Goal: Navigation & Orientation: Find specific page/section

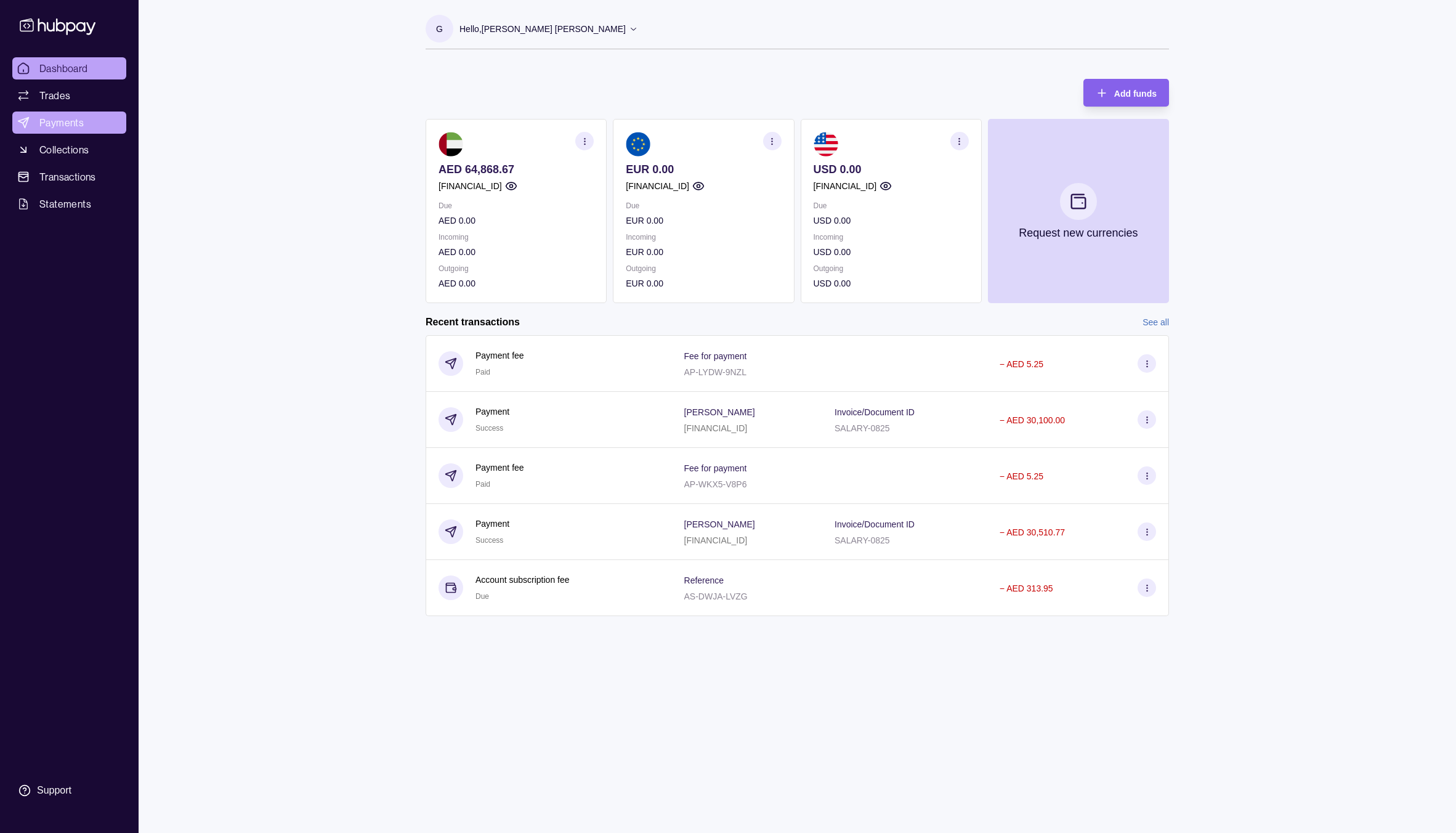
click at [61, 113] on link "Payments" at bounding box center [69, 122] width 114 height 22
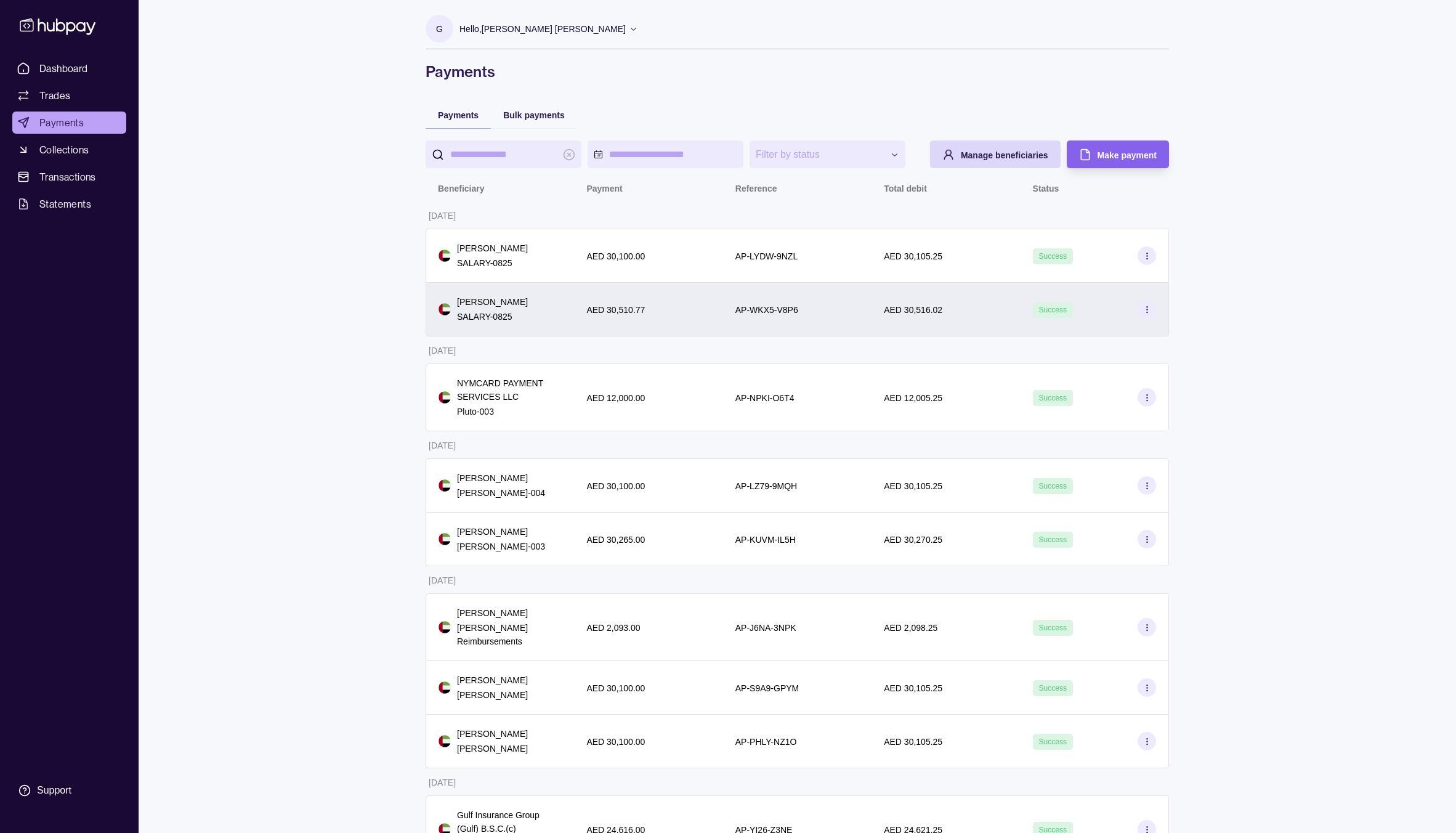
click at [925, 311] on p "AED 30,516.02" at bounding box center [913, 310] width 59 height 10
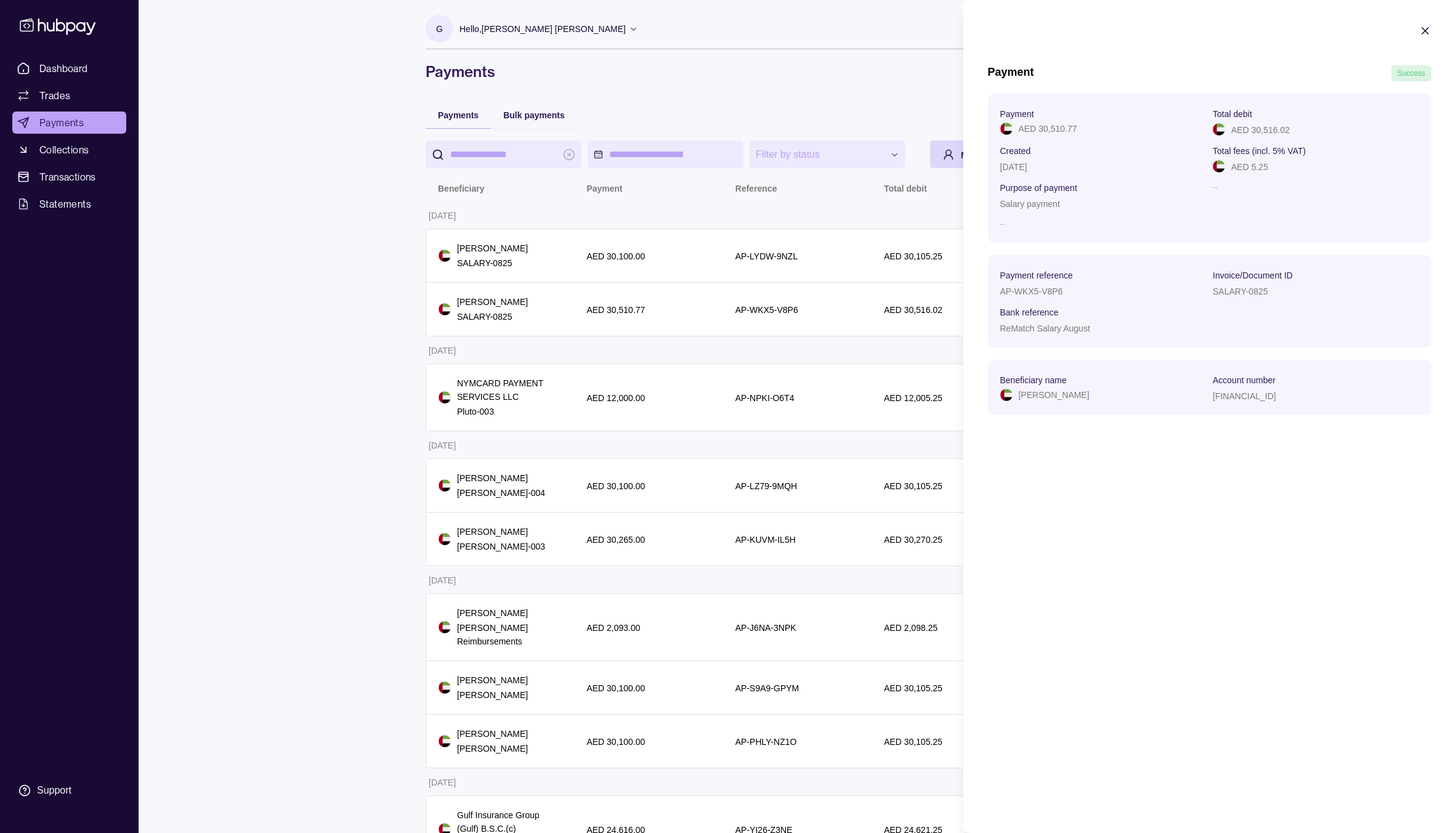
drag, startPoint x: 1263, startPoint y: 132, endPoint x: 1290, endPoint y: 132, distance: 27.0
click at [1305, 135] on div "AED 30,516.02" at bounding box center [1315, 130] width 207 height 15
drag, startPoint x: 1250, startPoint y: 130, endPoint x: 1268, endPoint y: 130, distance: 18.0
click at [1268, 130] on p "AED 30,516.02" at bounding box center [1260, 130] width 59 height 10
click at [1292, 131] on div "AED 30,516.02" at bounding box center [1315, 130] width 207 height 15
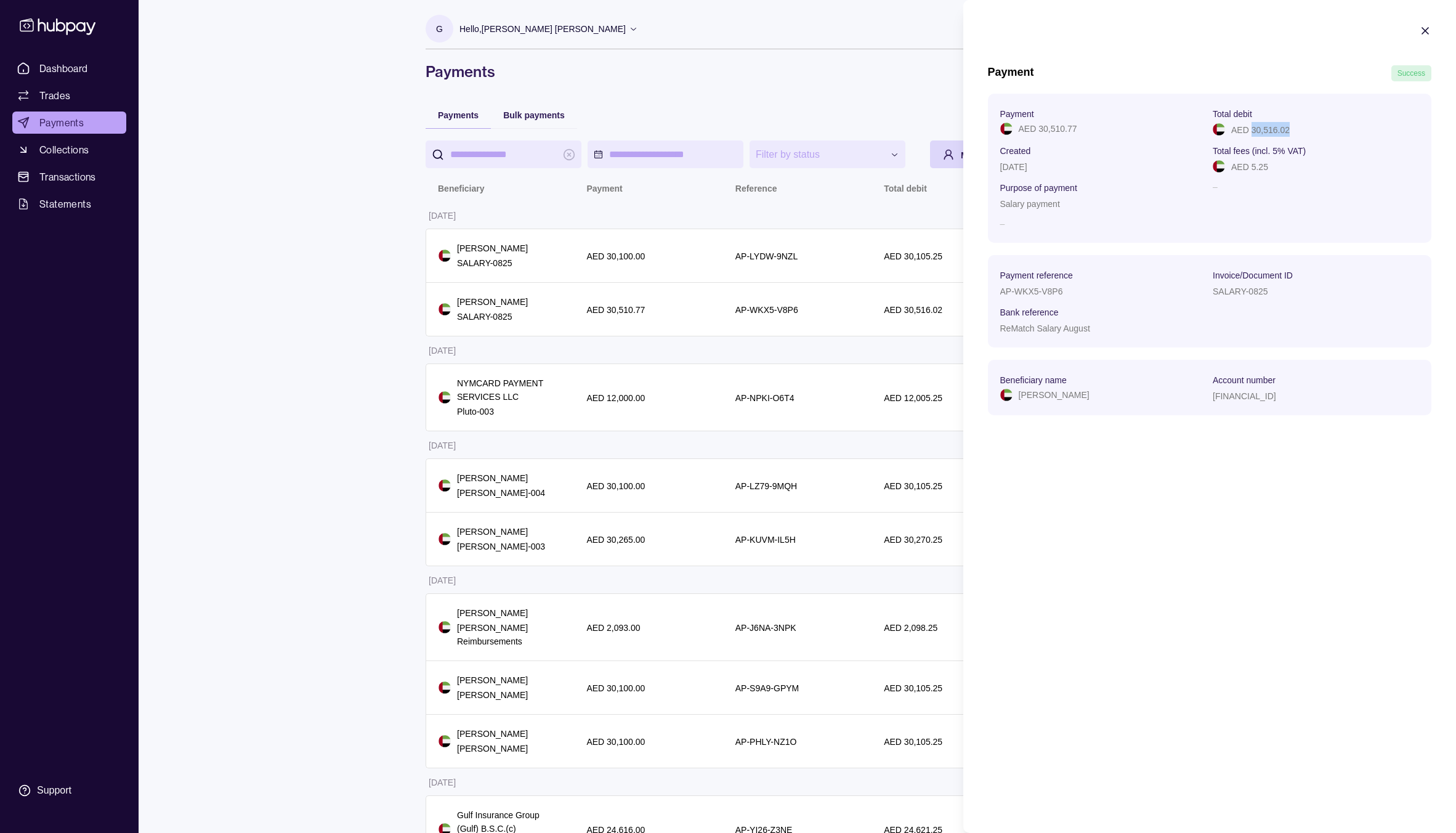
copy p "30,516.02"
click at [910, 232] on html "**********" at bounding box center [728, 836] width 1456 height 1672
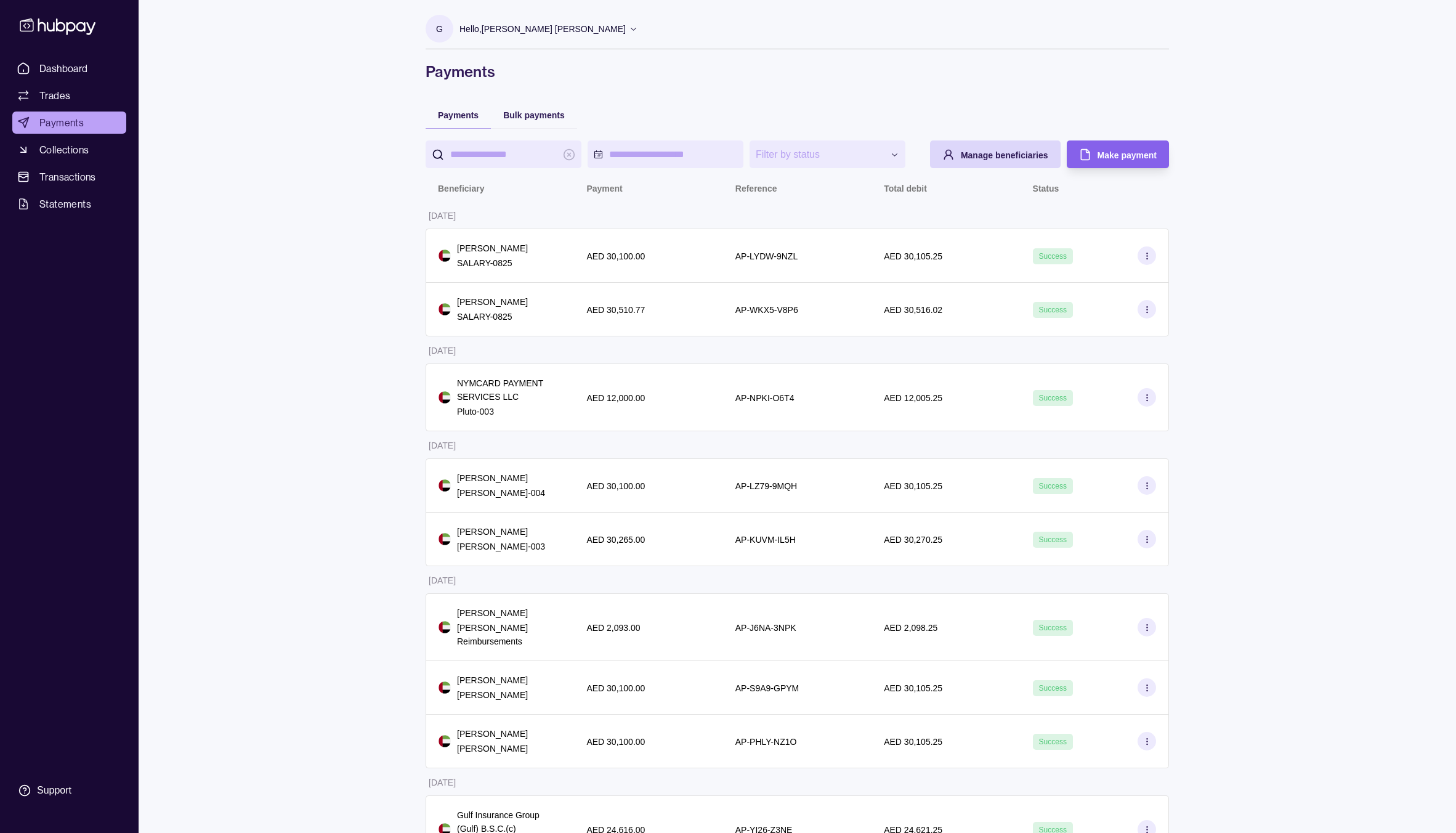
click at [305, 356] on div "**********" at bounding box center [728, 836] width 1456 height 1672
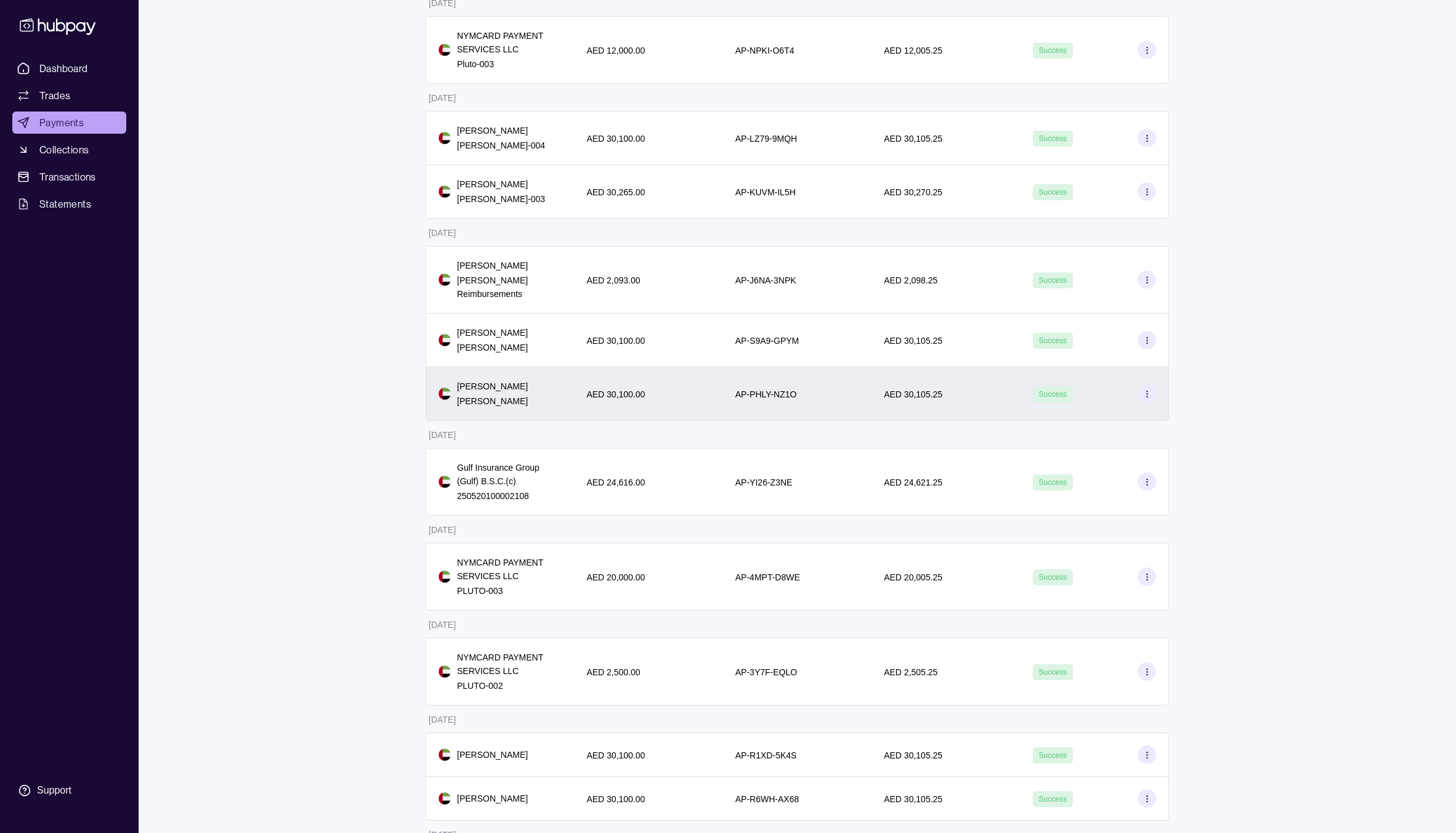
scroll to position [365, 0]
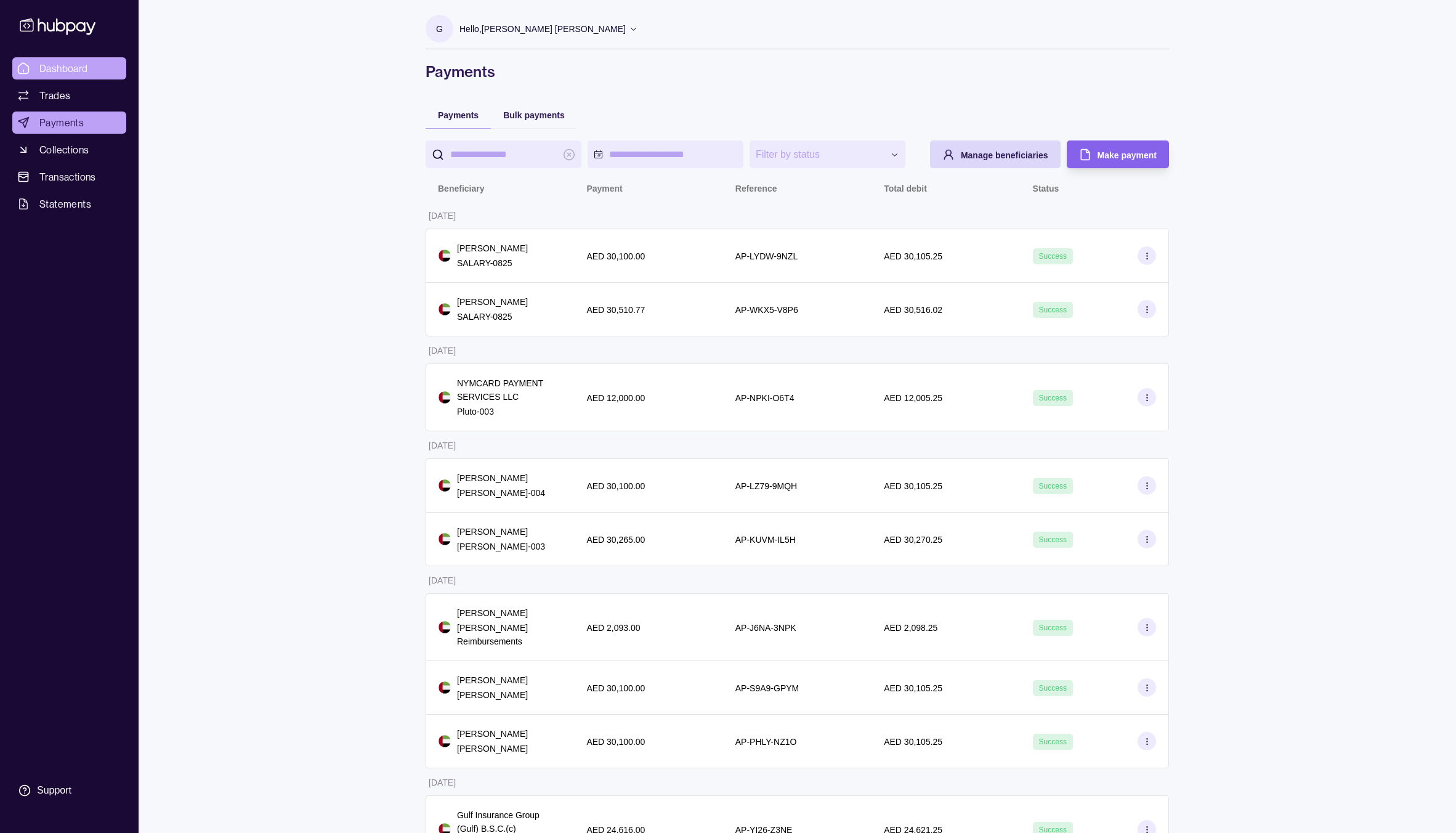
click at [90, 71] on link "Dashboard" at bounding box center [69, 68] width 114 height 22
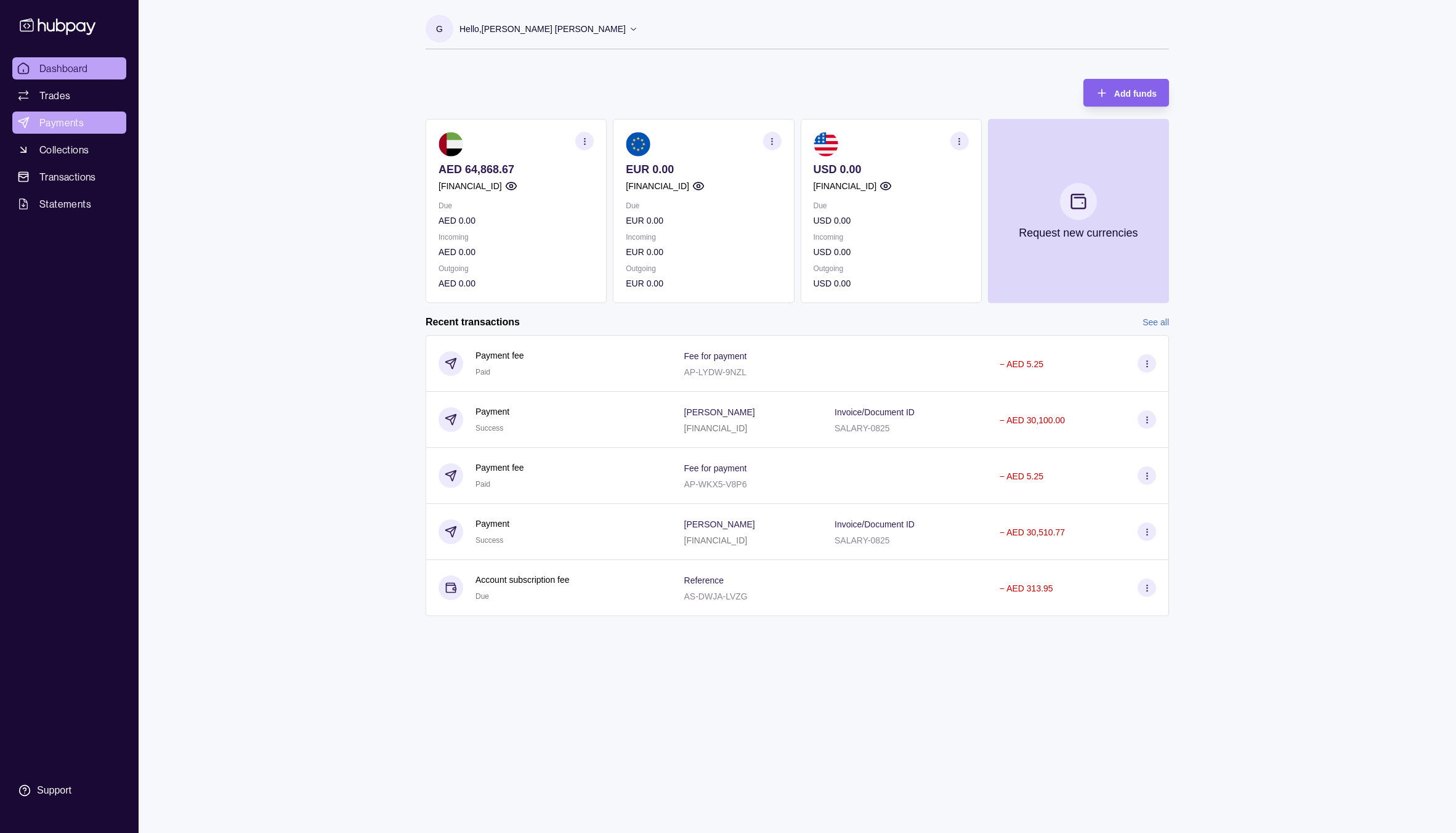
click at [71, 120] on span "Payments" at bounding box center [61, 123] width 44 height 15
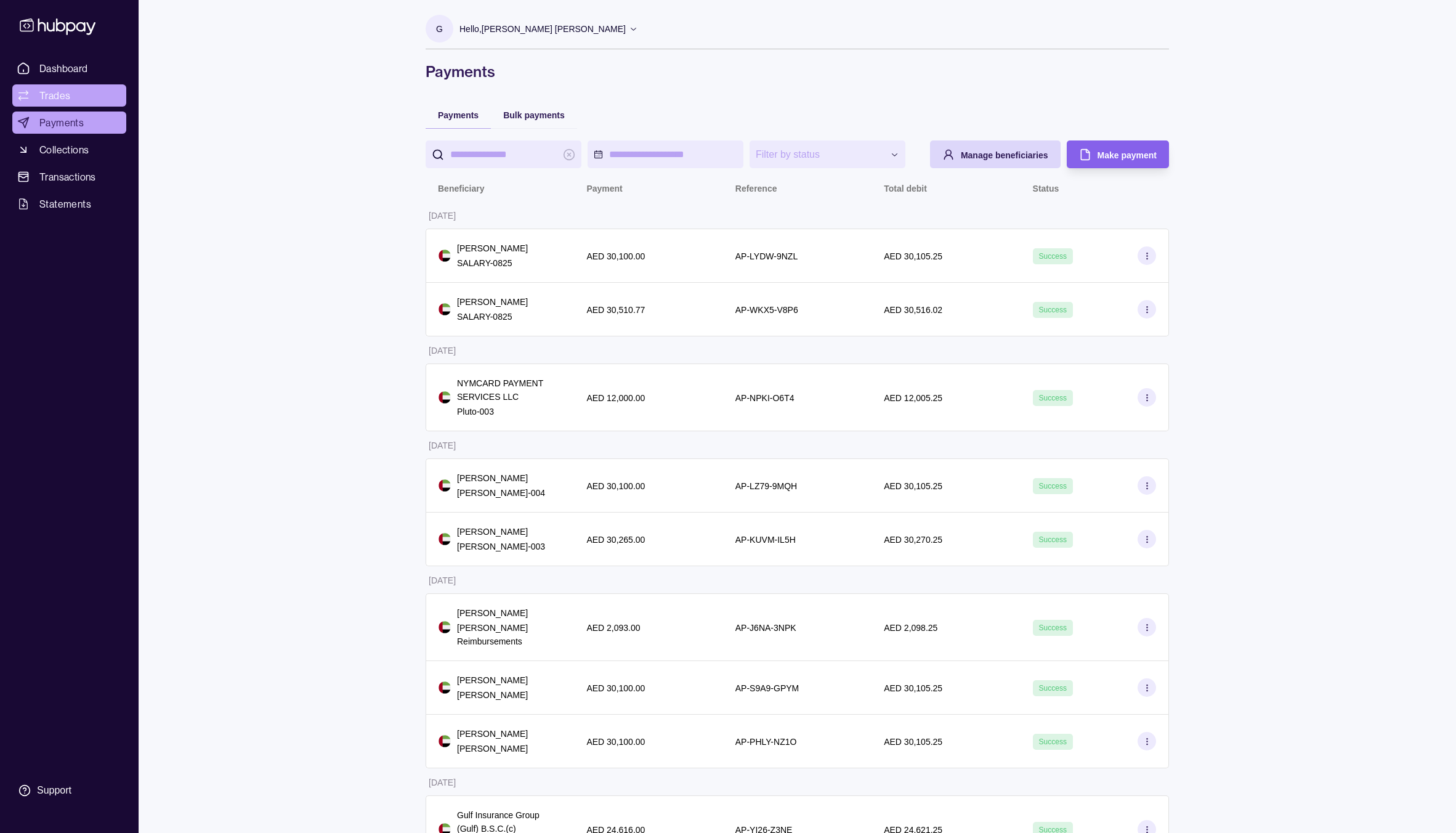
click at [76, 103] on link "Trades" at bounding box center [69, 95] width 114 height 22
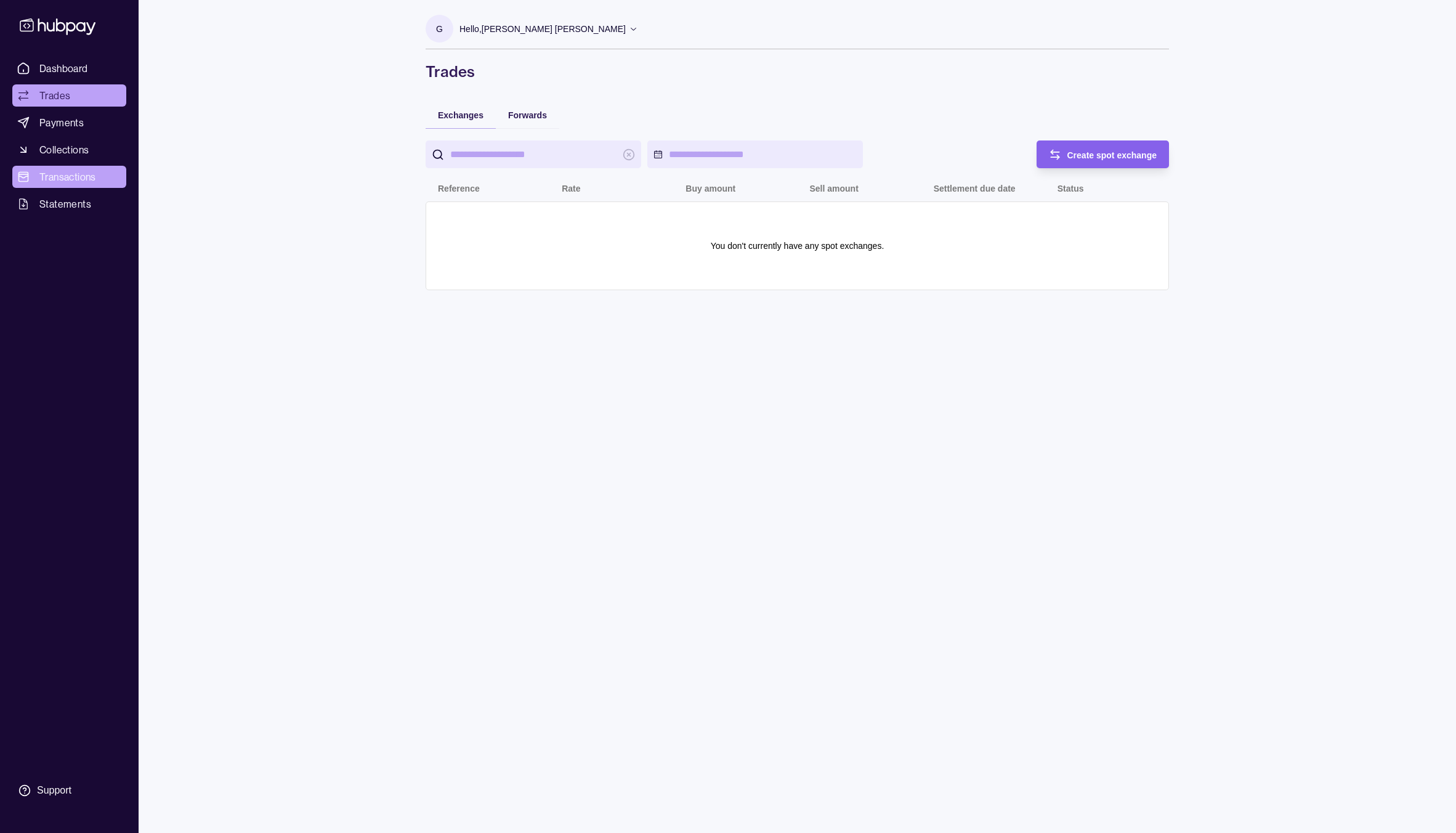
click at [114, 176] on link "Transactions" at bounding box center [69, 177] width 114 height 22
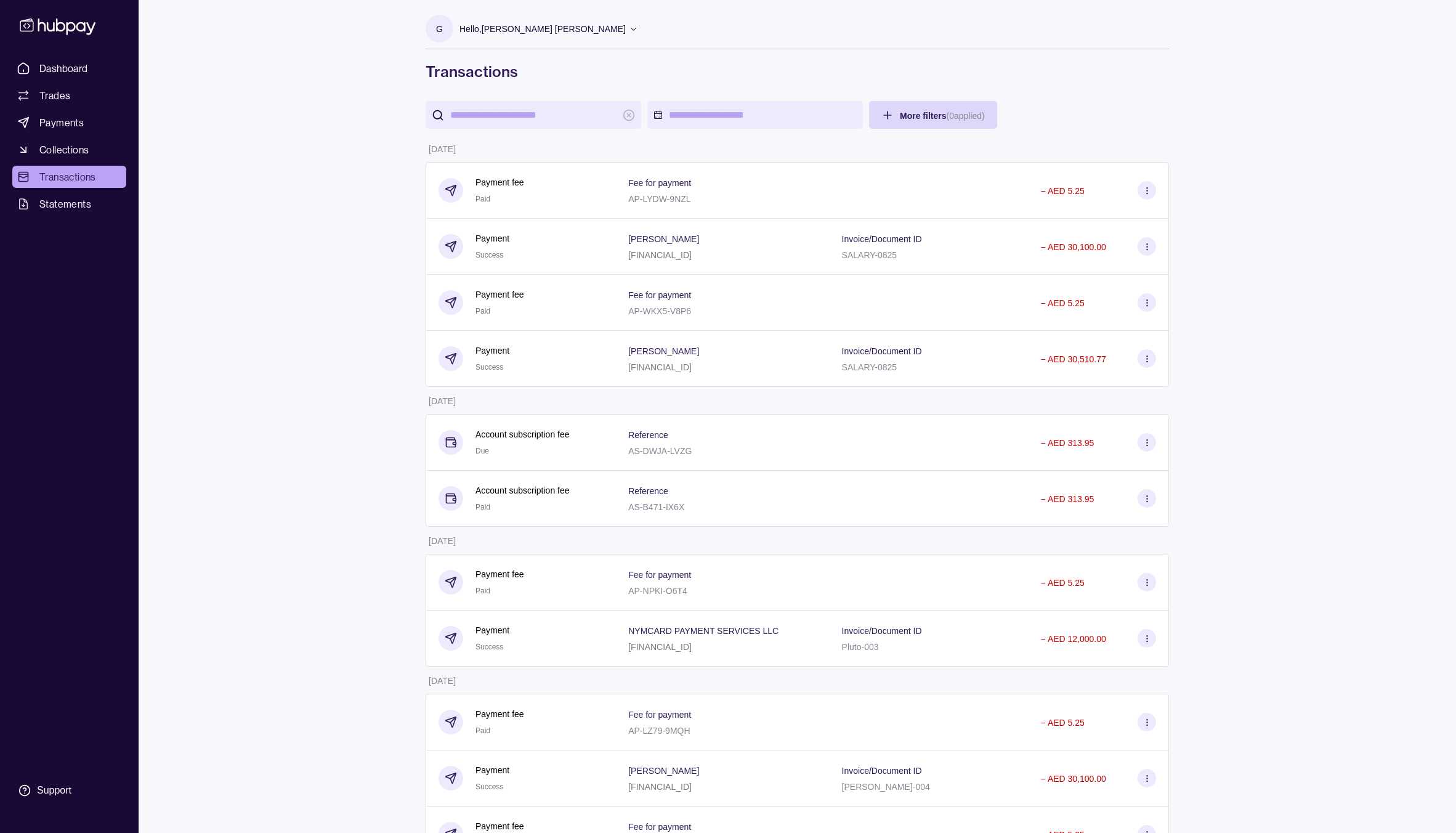
click at [1041, 499] on p "− AED 313.95" at bounding box center [1068, 499] width 54 height 10
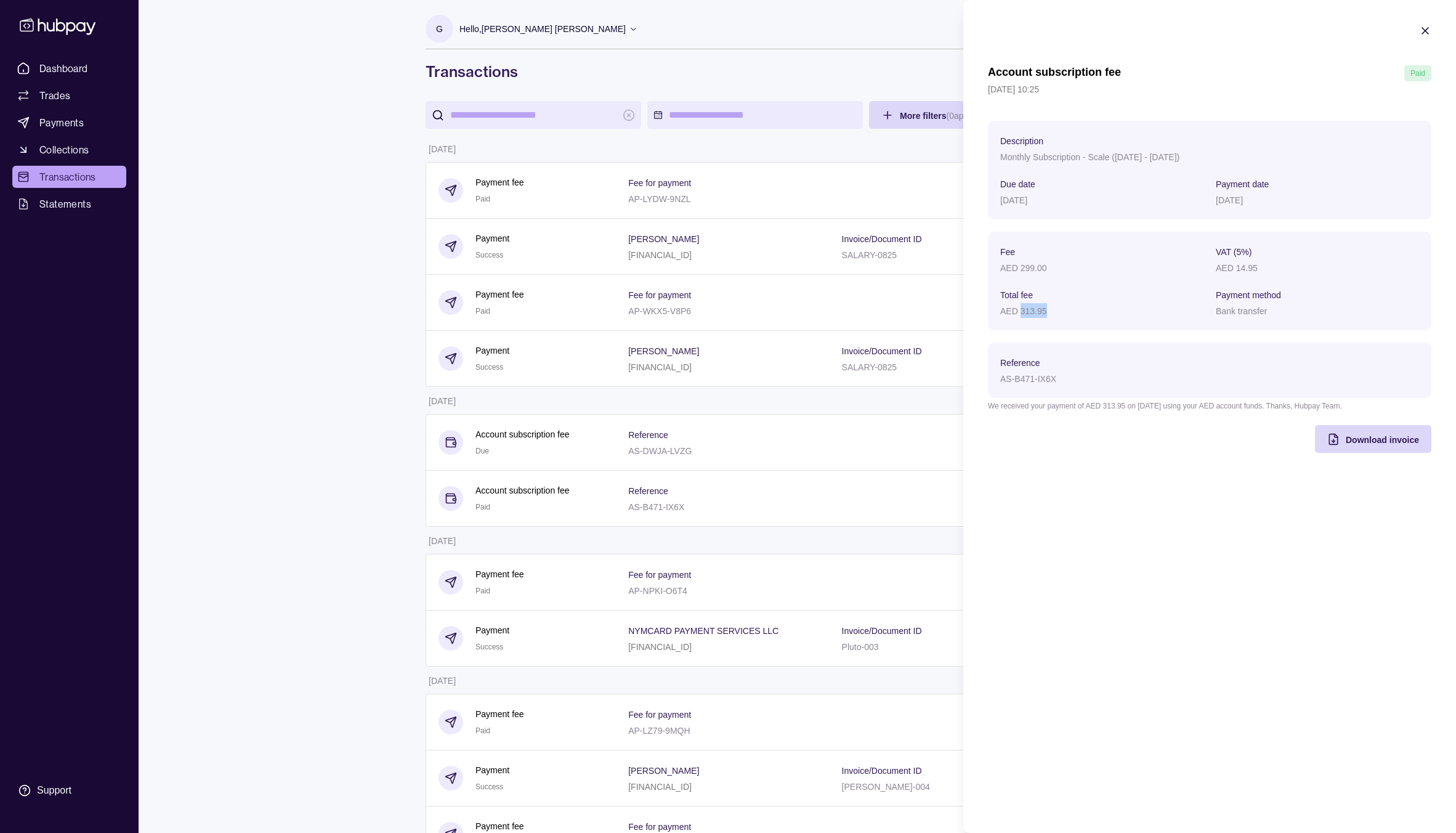
drag, startPoint x: 1021, startPoint y: 310, endPoint x: 1059, endPoint y: 308, distance: 38.1
click at [1059, 308] on div "AED 313.95" at bounding box center [1101, 311] width 203 height 15
copy p "313.95"
click at [392, 395] on html "Dashboard Trades Payments Collections Transactions Statements Support G Hello, …" at bounding box center [728, 723] width 1456 height 1447
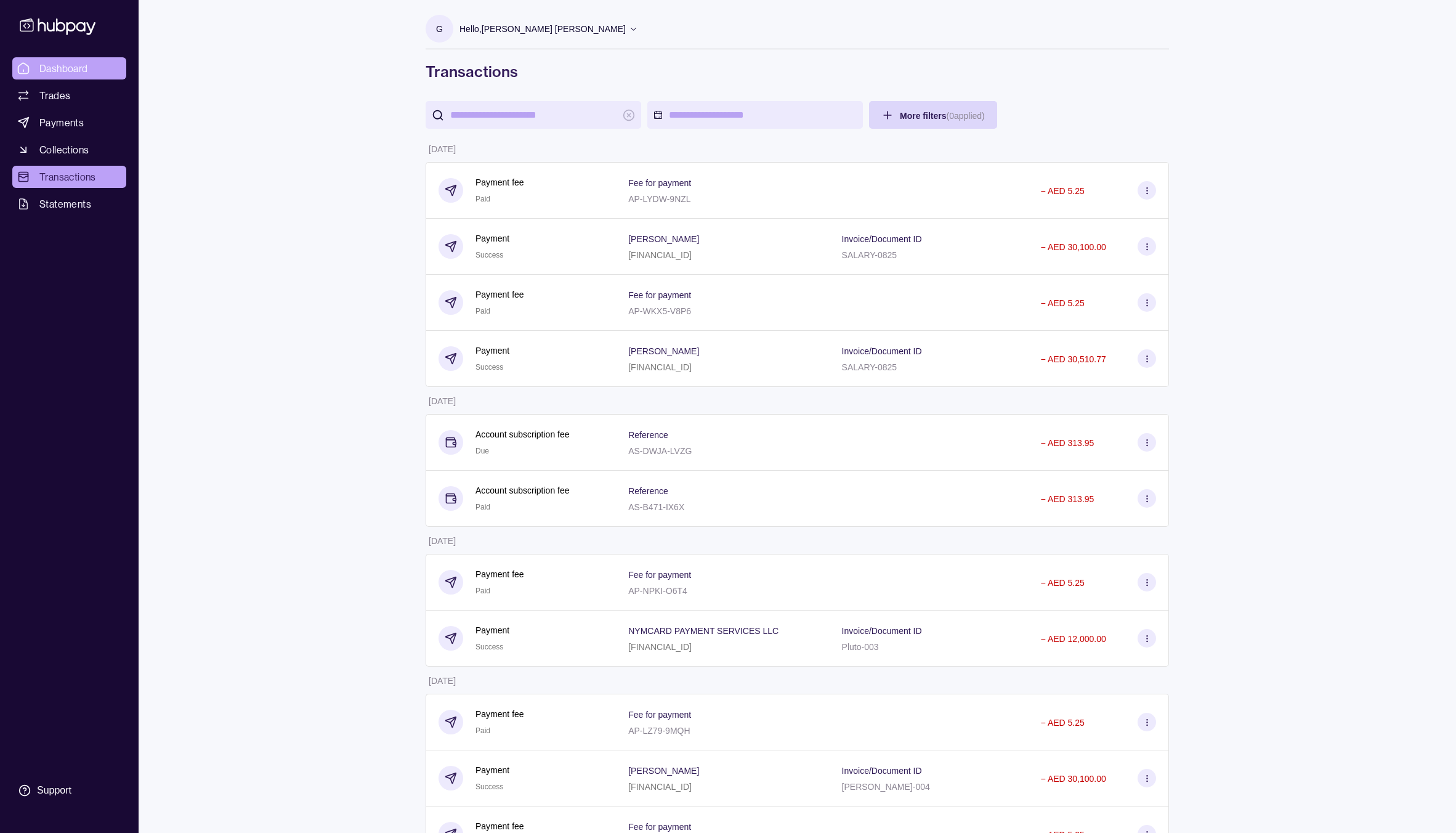
click at [53, 72] on span "Dashboard" at bounding box center [64, 69] width 49 height 15
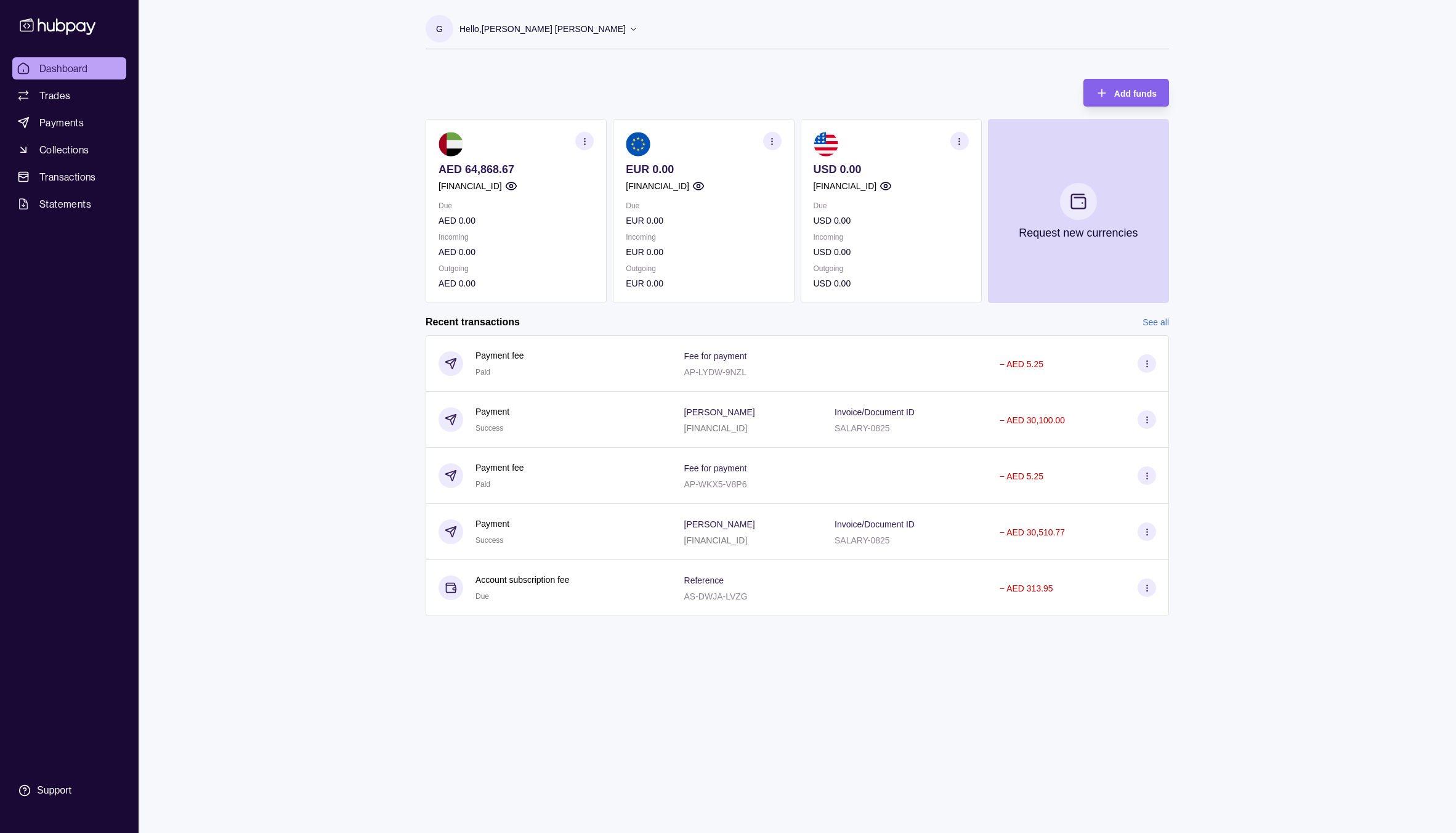
click at [468, 171] on p "AED 64,868.67" at bounding box center [515, 169] width 155 height 13
click at [525, 169] on p "AED 64,868.67" at bounding box center [515, 169] width 155 height 13
click at [520, 173] on p "AED 64,868.67" at bounding box center [515, 169] width 155 height 13
